Goal: Transaction & Acquisition: Purchase product/service

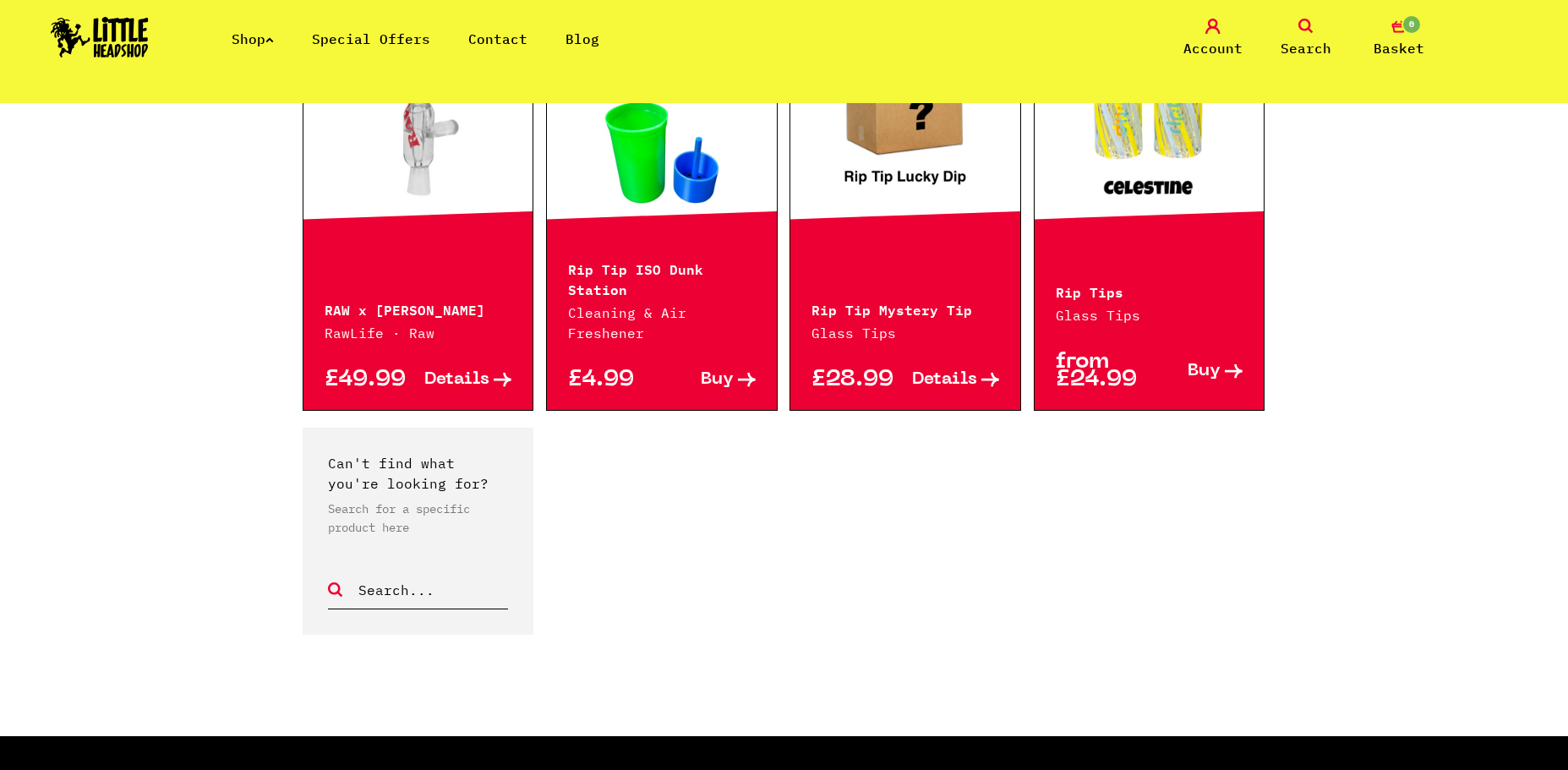
scroll to position [1522, 0]
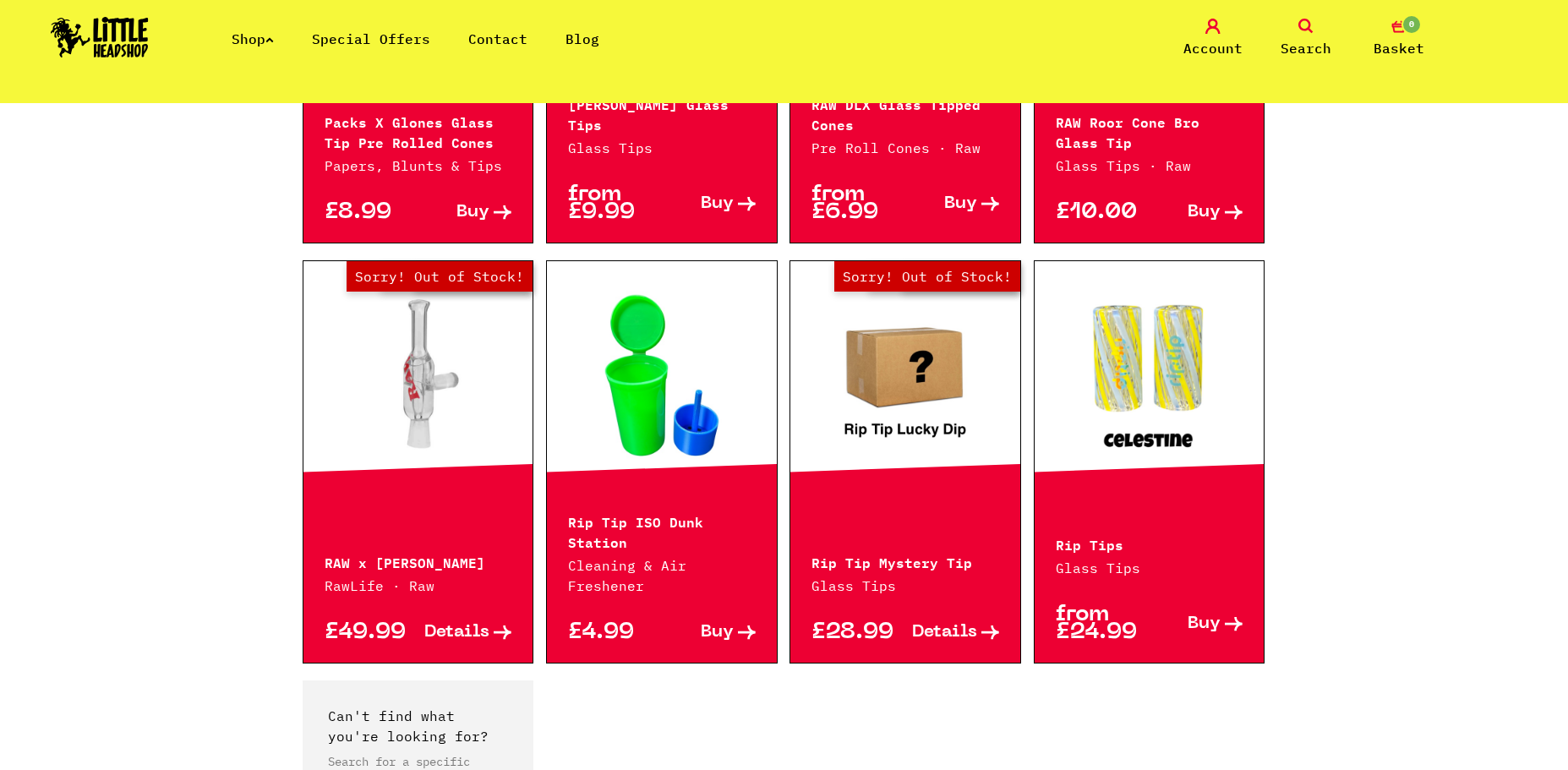
click at [1138, 400] on link at bounding box center [1149, 375] width 230 height 169
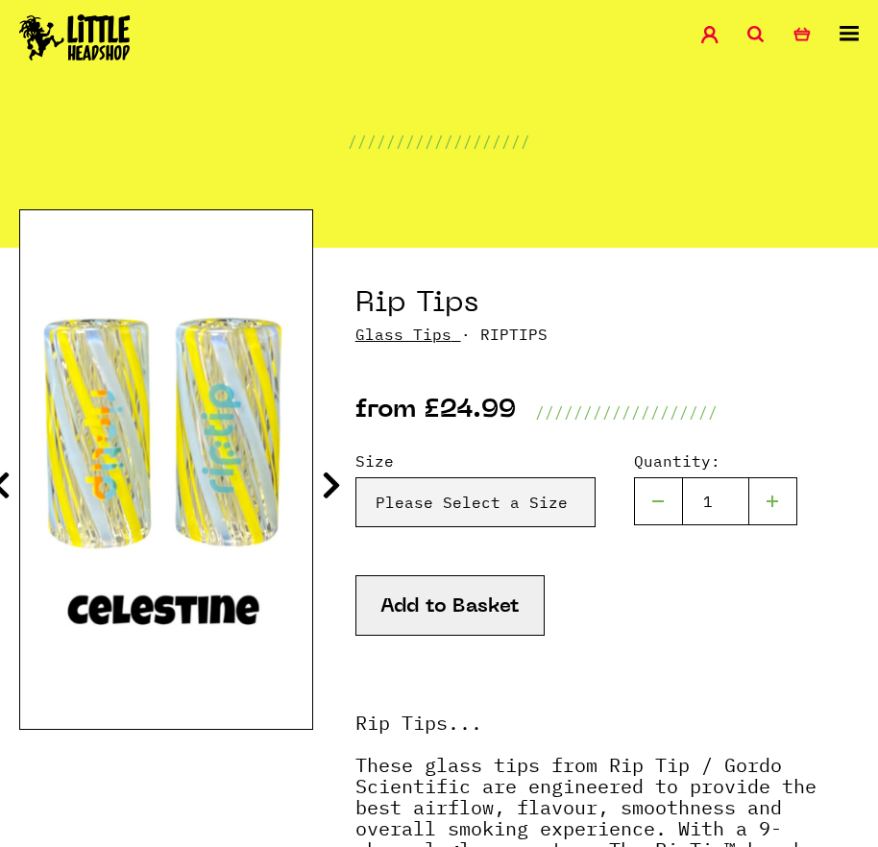
scroll to position [96, 0]
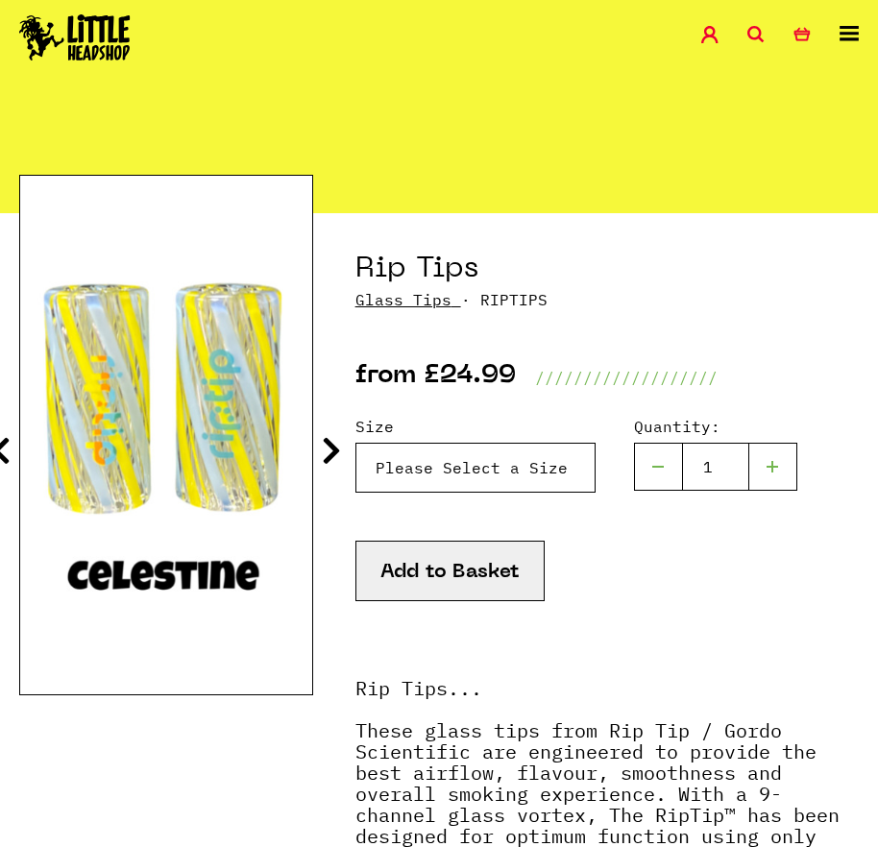
click at [498, 445] on select "Please Select a Size Rip Tips - Size 7 - Clear - £24.99 (Out of Stock) Rip Tips…" at bounding box center [475, 468] width 240 height 50
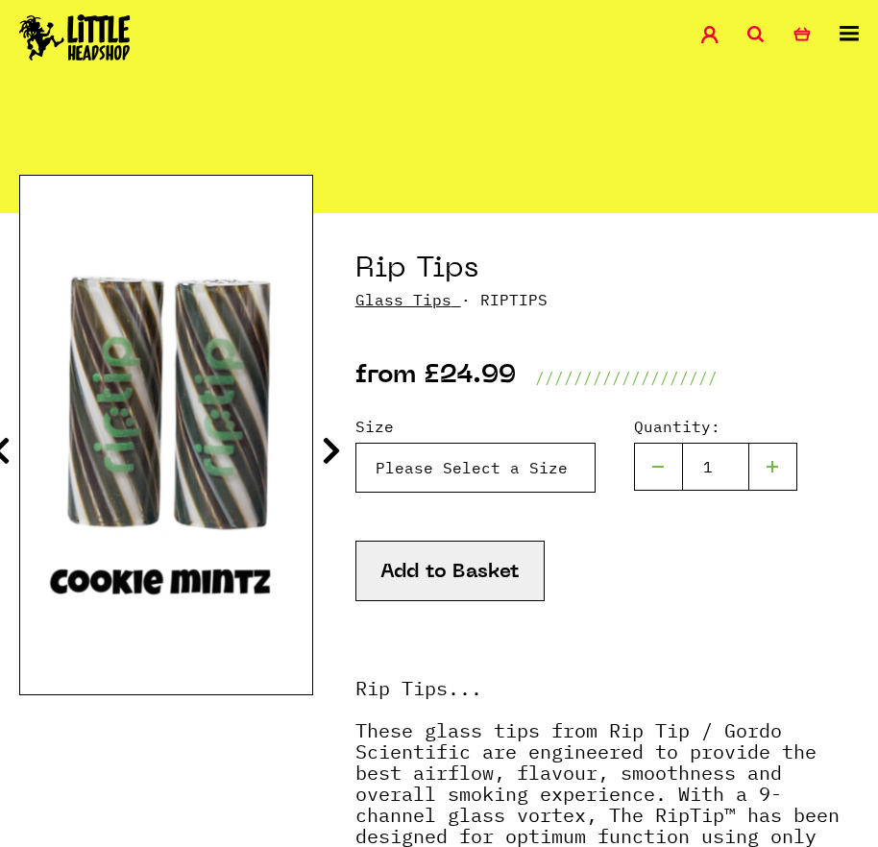
select select "1956"
click at [355, 443] on select "Please Select a Size Rip Tips - Size 7 - Clear - £24.99 (Out of Stock) Rip Tips…" at bounding box center [475, 468] width 240 height 50
click at [326, 459] on icon at bounding box center [331, 450] width 19 height 31
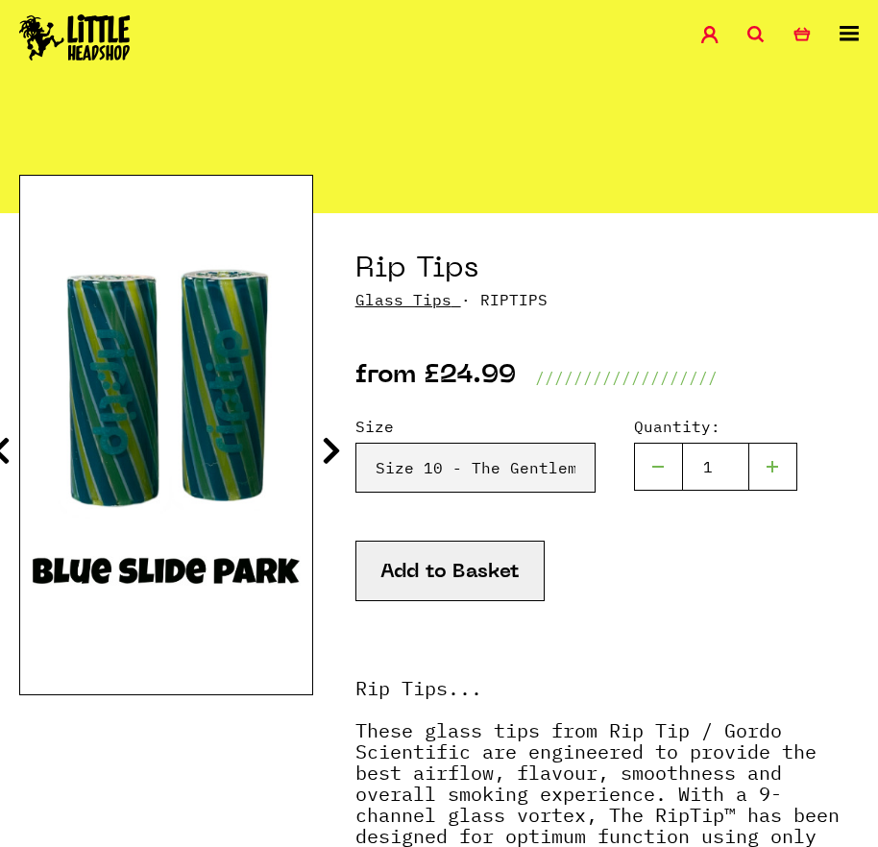
click at [326, 458] on icon at bounding box center [331, 450] width 19 height 31
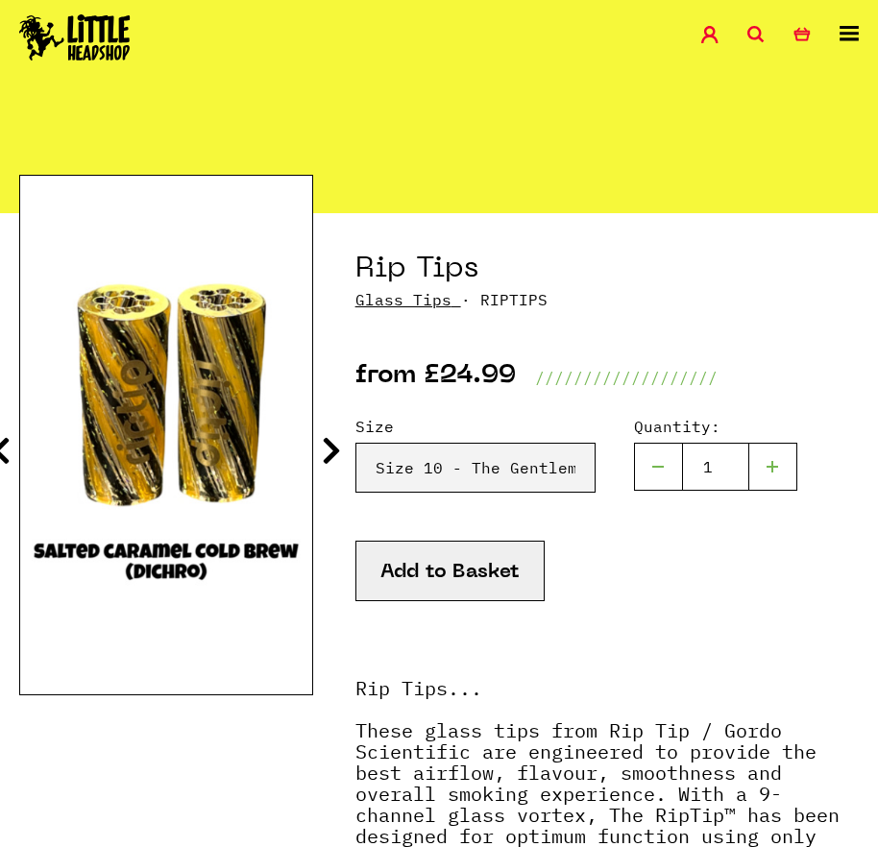
click at [326, 458] on icon at bounding box center [331, 450] width 19 height 31
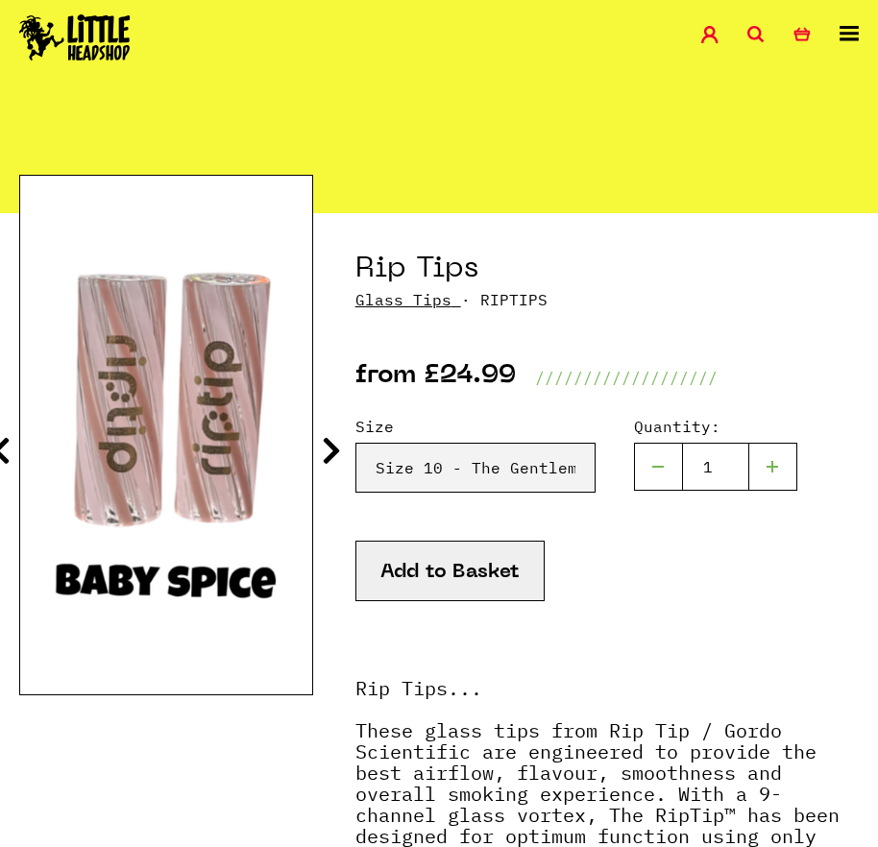
click at [326, 458] on icon at bounding box center [331, 450] width 19 height 31
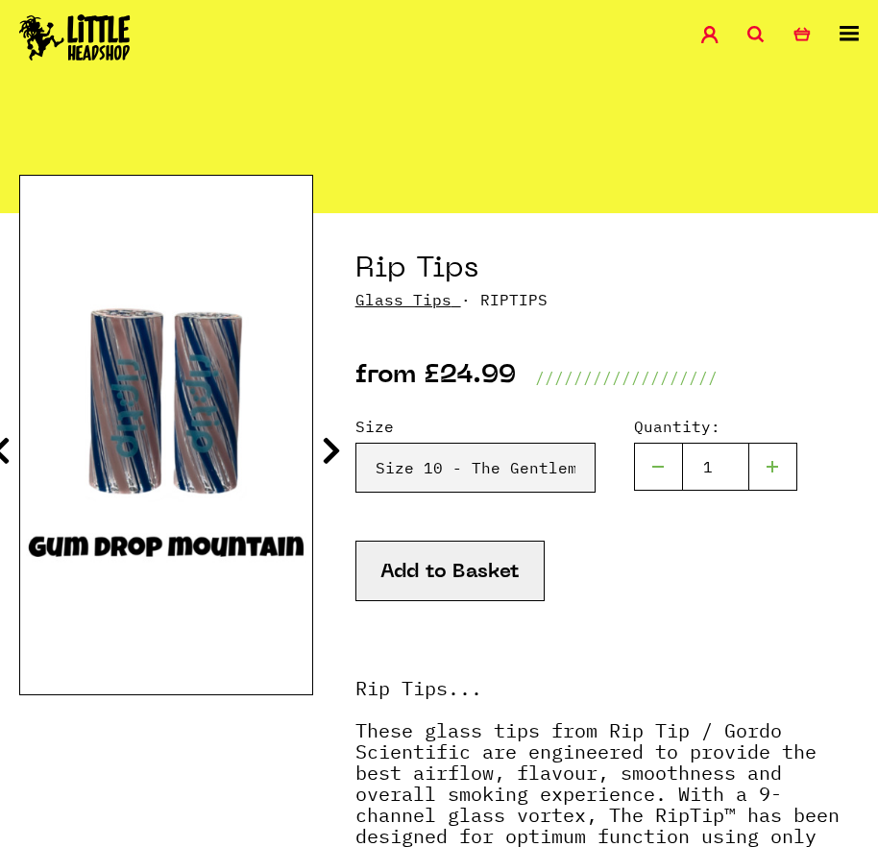
click at [326, 458] on icon at bounding box center [331, 450] width 19 height 31
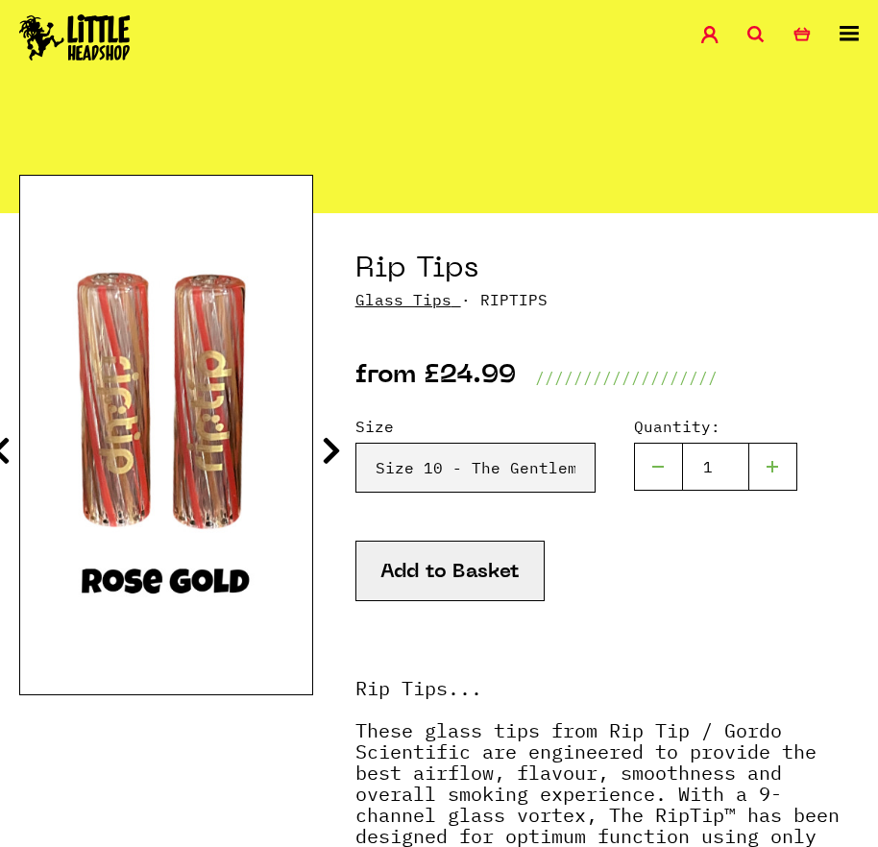
click at [326, 458] on icon at bounding box center [331, 450] width 19 height 31
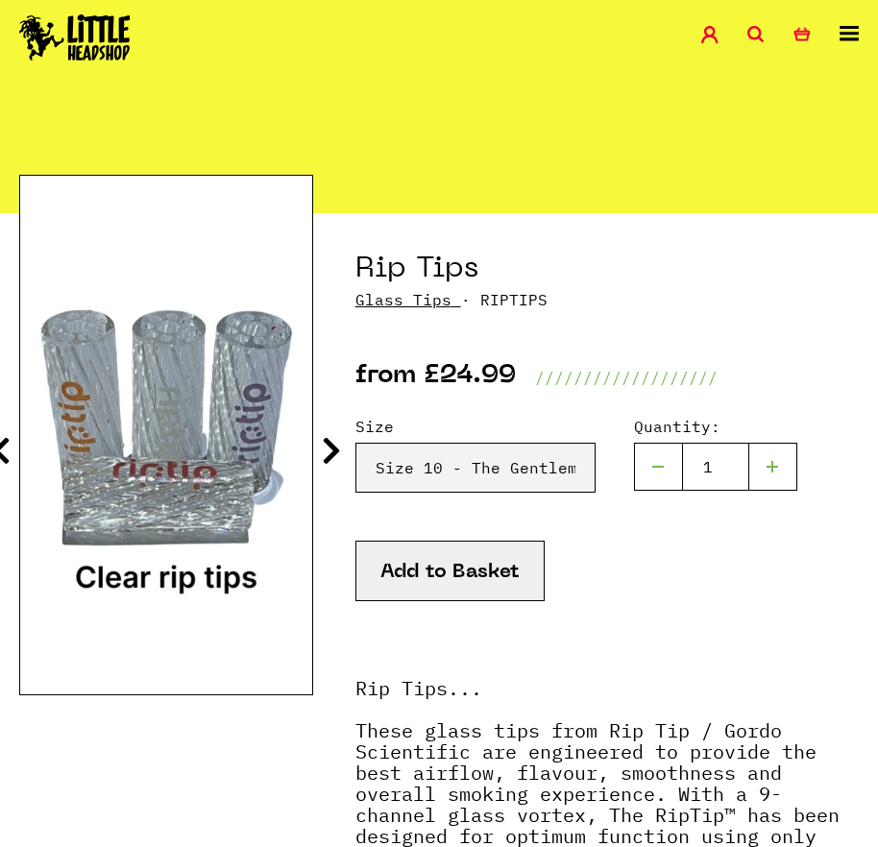
click at [326, 458] on icon at bounding box center [331, 450] width 19 height 31
